Goal: Go to known website: Go to known website

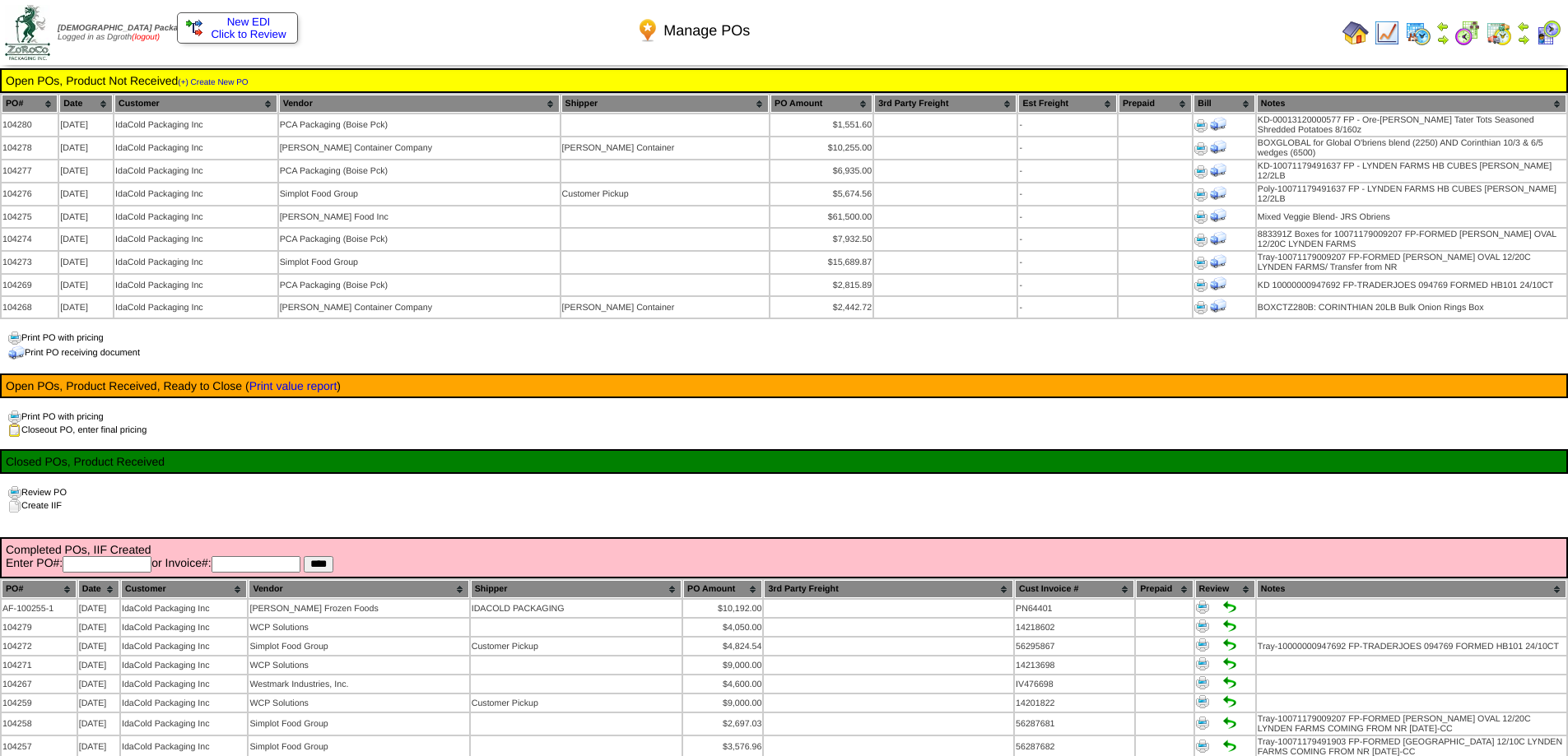
click at [160, 35] on link "(logout)" at bounding box center [145, 37] width 27 height 9
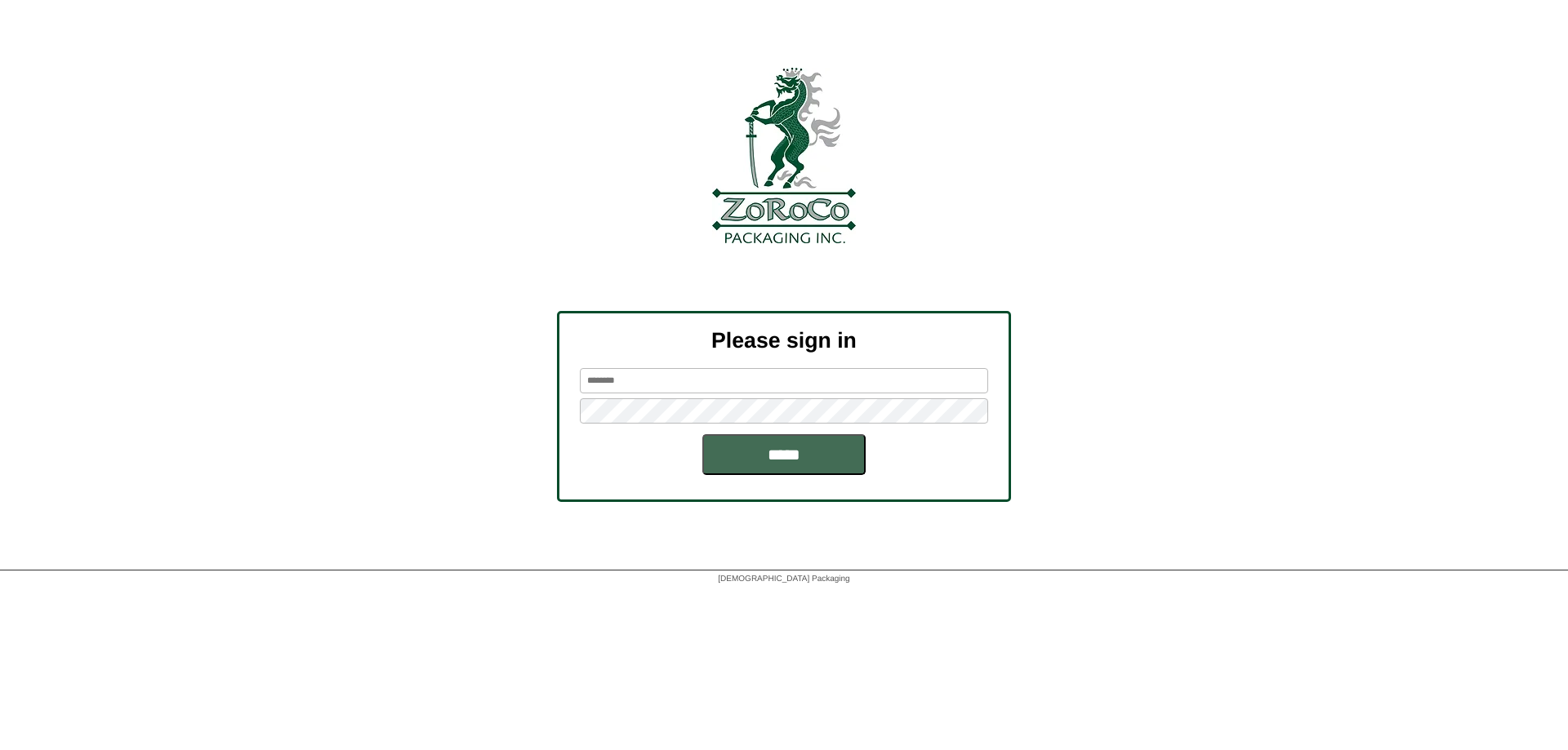
type input "******"
click at [775, 463] on input "*****" at bounding box center [784, 455] width 164 height 41
